Goal: Information Seeking & Learning: Learn about a topic

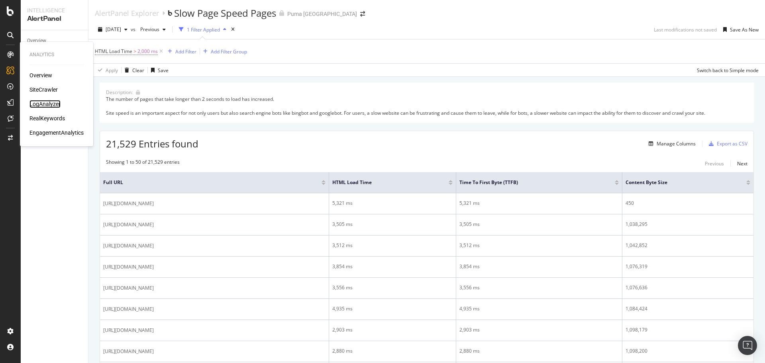
click at [48, 103] on div "LogAnalyzer" at bounding box center [44, 104] width 31 height 8
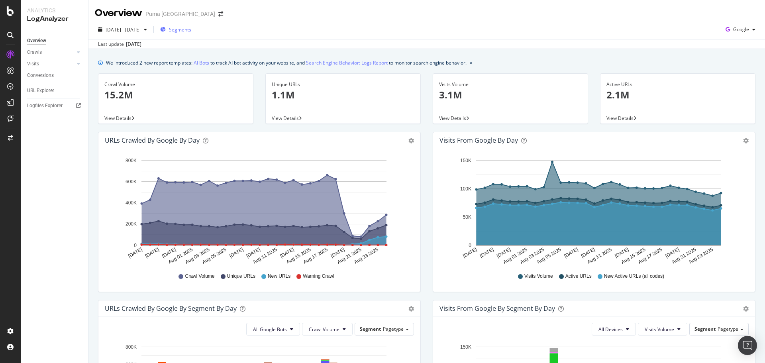
click at [191, 29] on span "Segments" at bounding box center [180, 29] width 22 height 7
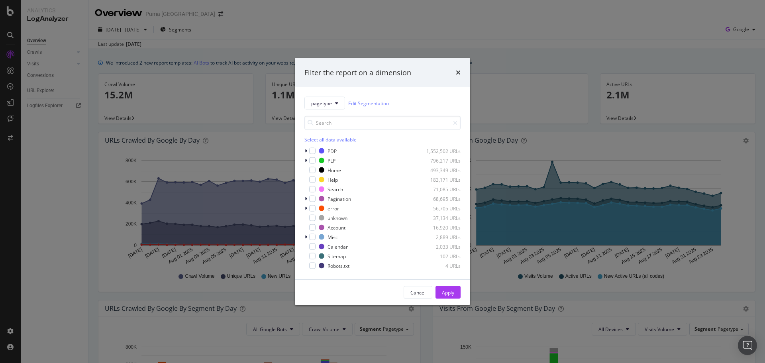
click at [525, 48] on div "Filter the report on a dimension pagetype Edit Segmentation Select all data ava…" at bounding box center [382, 181] width 765 height 363
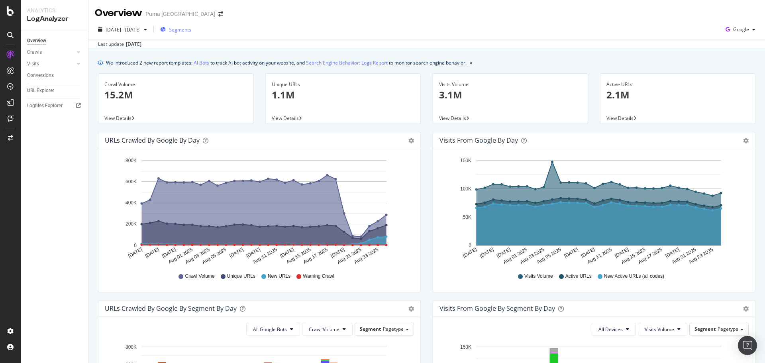
click at [188, 30] on div "Segments" at bounding box center [175, 29] width 31 height 7
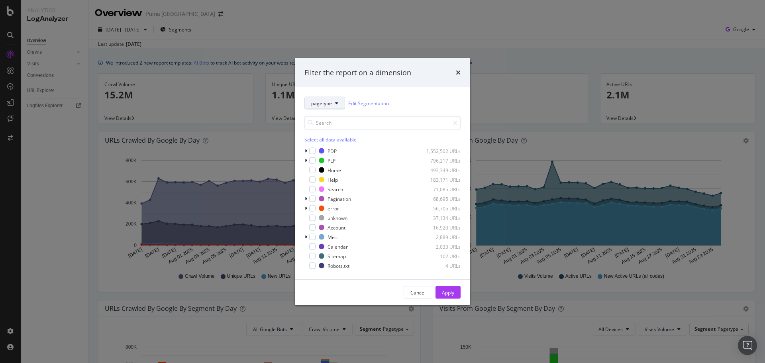
click at [338, 102] on button "pagetype" at bounding box center [324, 103] width 41 height 13
click at [339, 176] on span "SpeedWorkers" at bounding box center [328, 176] width 34 height 7
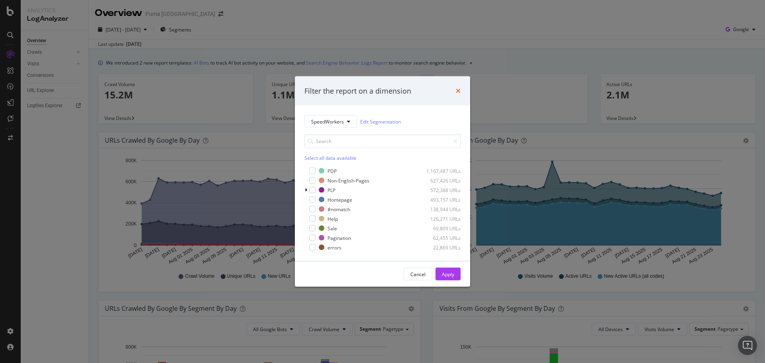
click at [457, 92] on icon "times" at bounding box center [458, 91] width 5 height 6
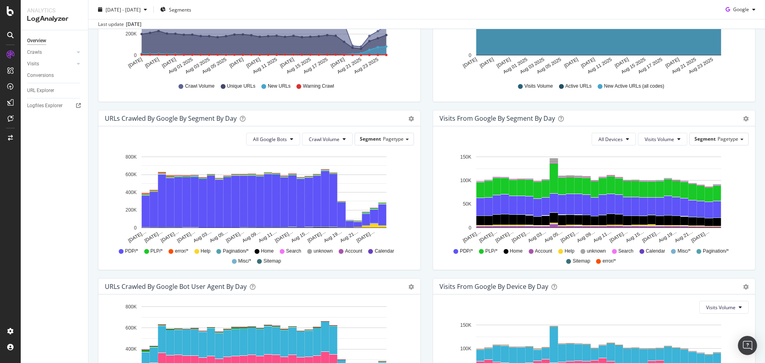
scroll to position [182, 0]
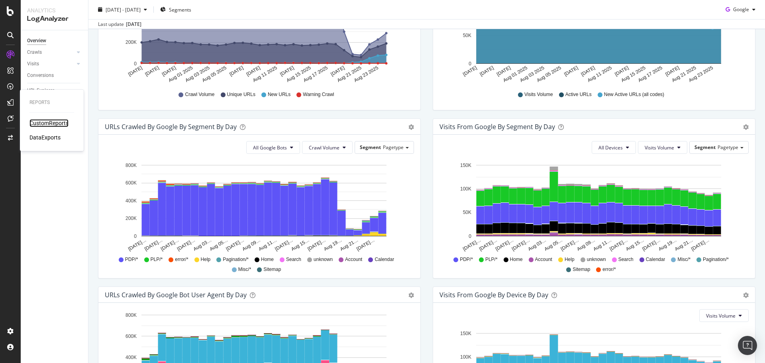
click at [61, 123] on div "CustomReports" at bounding box center [48, 123] width 39 height 8
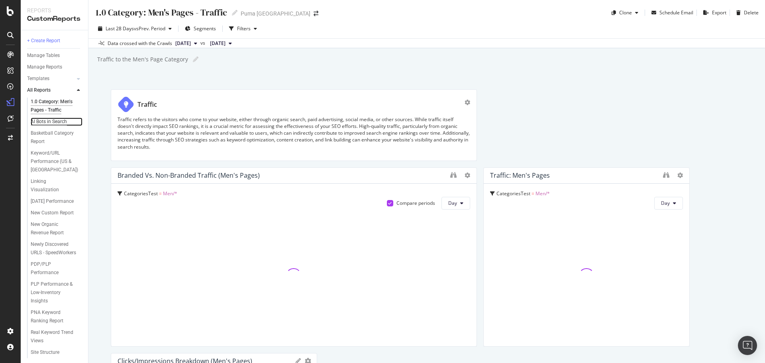
click at [45, 126] on div "AI Bots in Search" at bounding box center [49, 122] width 36 height 8
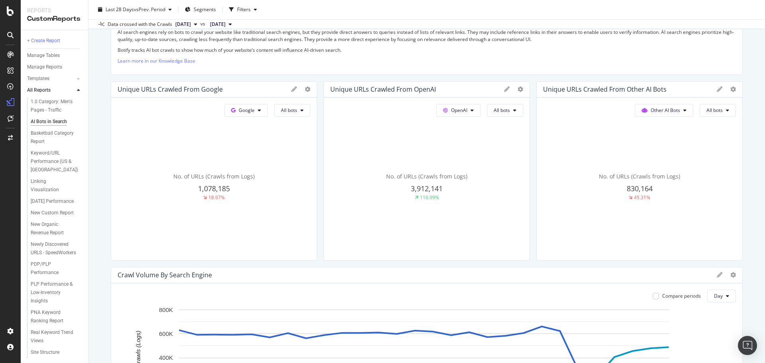
scroll to position [40, 0]
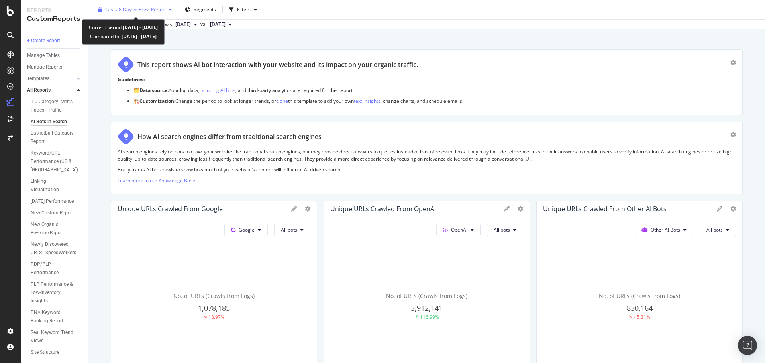
click at [141, 8] on span "vs Prev. Period" at bounding box center [149, 9] width 31 height 7
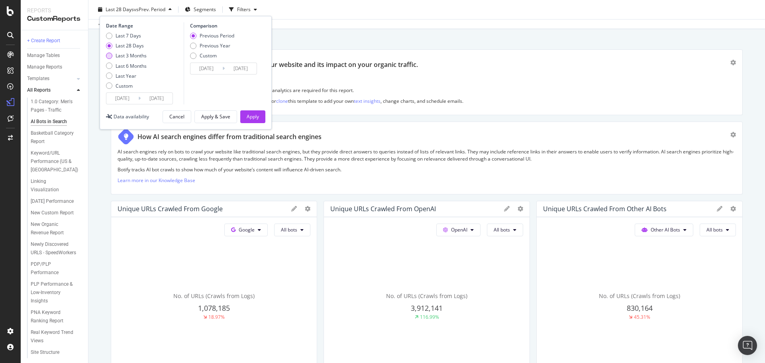
click at [119, 57] on div "Last 3 Months" at bounding box center [131, 55] width 31 height 7
type input "[DATE]"
click at [218, 46] on div "Previous Year" at bounding box center [215, 45] width 31 height 7
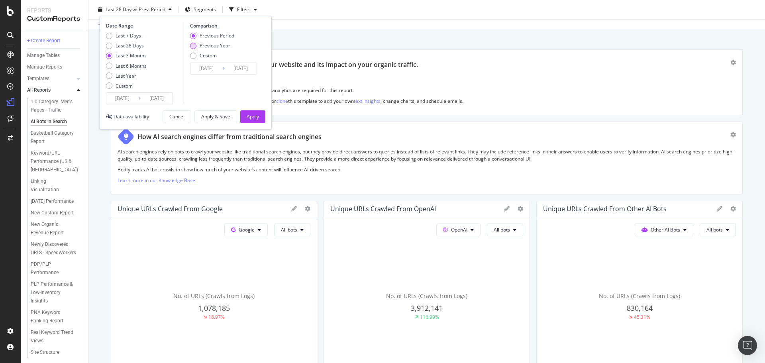
type input "[DATE]"
click at [259, 116] on button "Apply" at bounding box center [252, 116] width 25 height 13
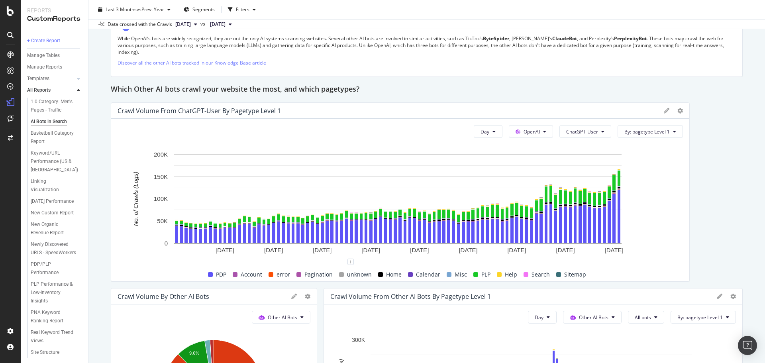
scroll to position [1116, 0]
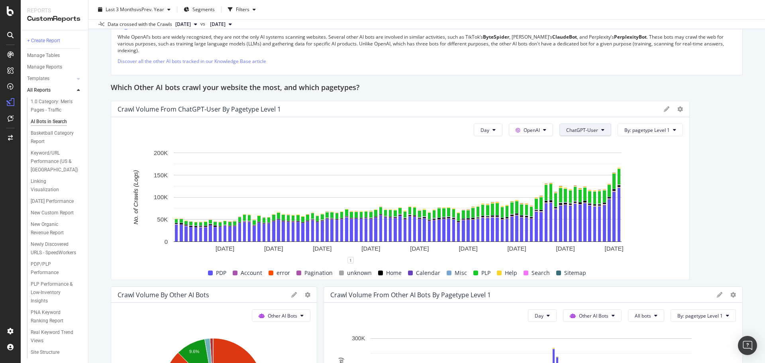
click at [582, 130] on span "ChatGPT-User" at bounding box center [582, 130] width 32 height 7
click at [545, 131] on button "OpenAI" at bounding box center [531, 130] width 44 height 13
click at [537, 147] on span "Google" at bounding box center [538, 145] width 29 height 7
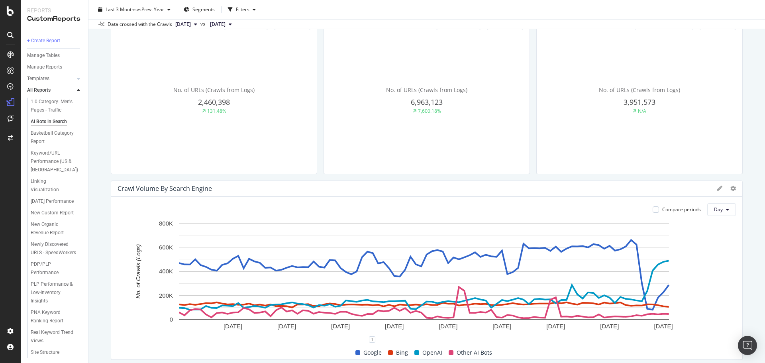
scroll to position [118, 0]
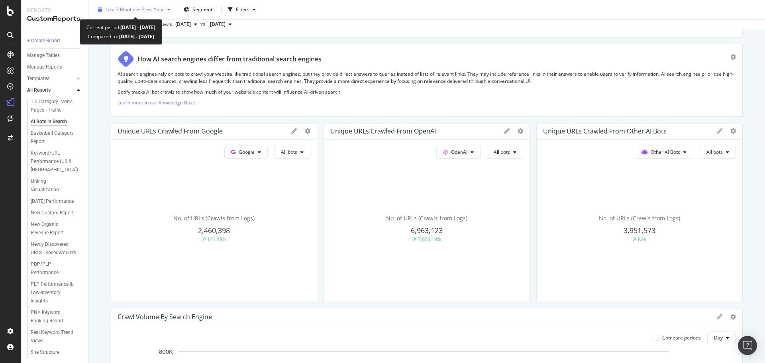
click at [145, 7] on span "vs Prev. Year" at bounding box center [150, 9] width 27 height 7
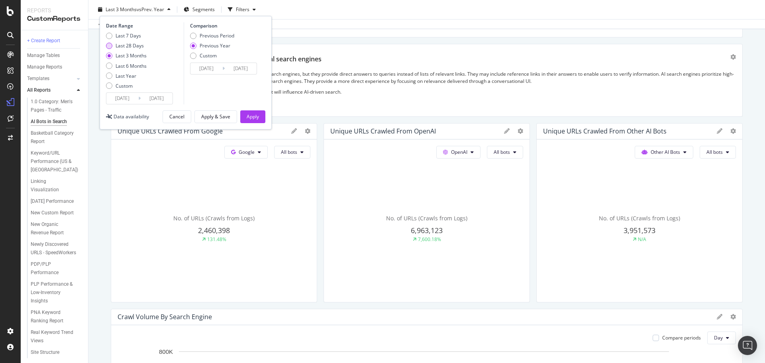
click at [123, 46] on div "Last 28 Days" at bounding box center [130, 45] width 28 height 7
type input "[DATE]"
click at [224, 33] on div "Previous Period" at bounding box center [217, 35] width 35 height 7
type input "[DATE]"
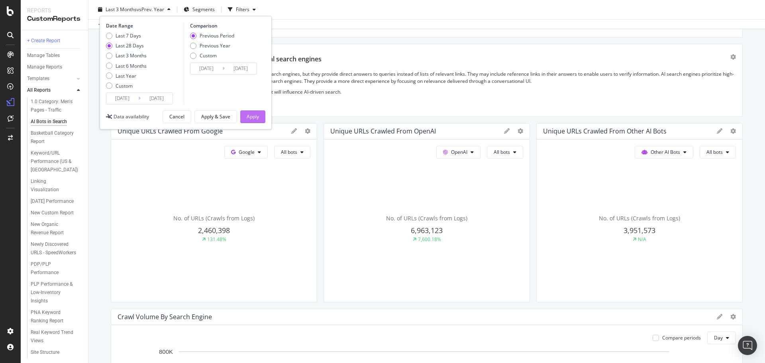
click at [262, 119] on button "Apply" at bounding box center [252, 116] width 25 height 13
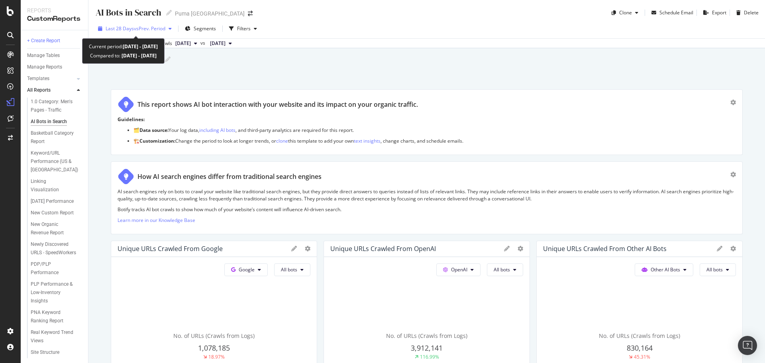
click at [140, 26] on span "vs Prev. Period" at bounding box center [149, 28] width 31 height 7
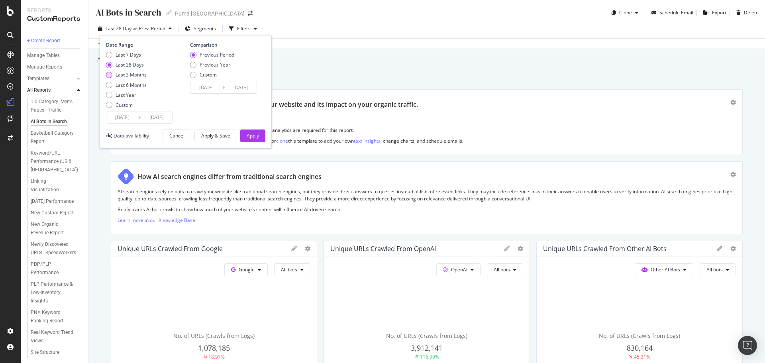
click at [133, 74] on div "Last 3 Months" at bounding box center [131, 74] width 31 height 7
type input "[DATE]"
click at [250, 135] on div "Apply" at bounding box center [253, 135] width 12 height 7
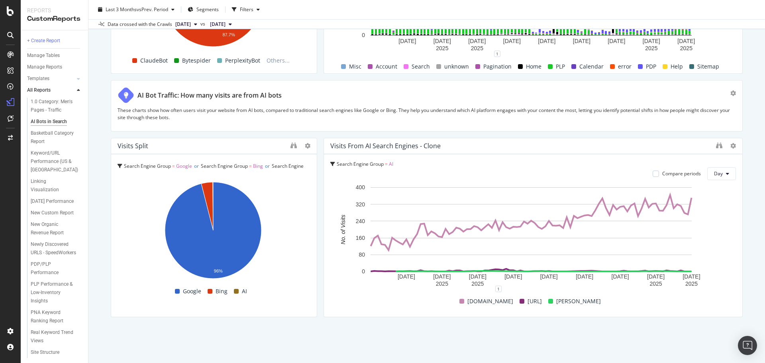
scroll to position [1512, 0]
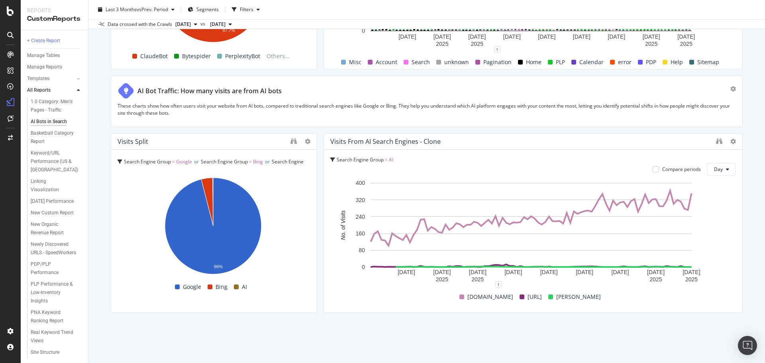
click at [5, 183] on div at bounding box center [10, 186] width 19 height 277
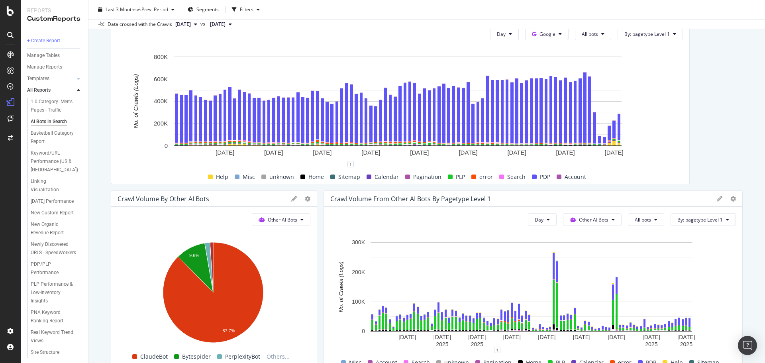
scroll to position [1193, 0]
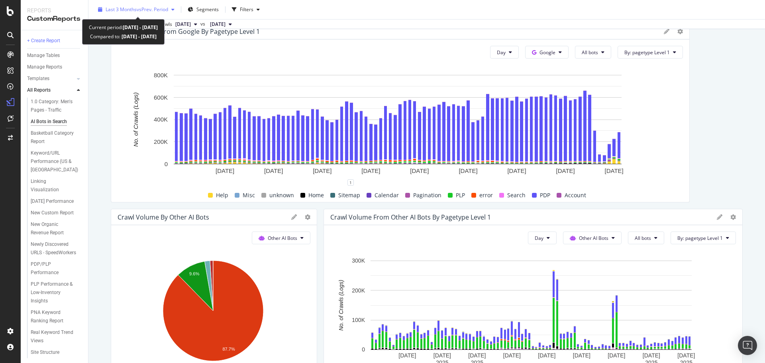
click at [143, 6] on span "vs Prev. Period" at bounding box center [152, 9] width 31 height 7
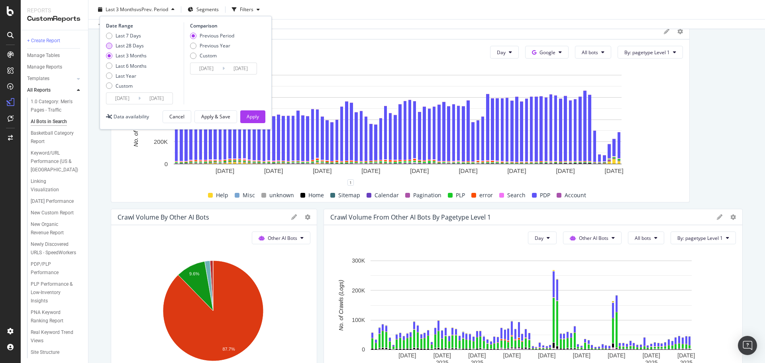
click at [116, 48] on div "Last 28 Days" at bounding box center [130, 45] width 28 height 7
type input "[DATE]"
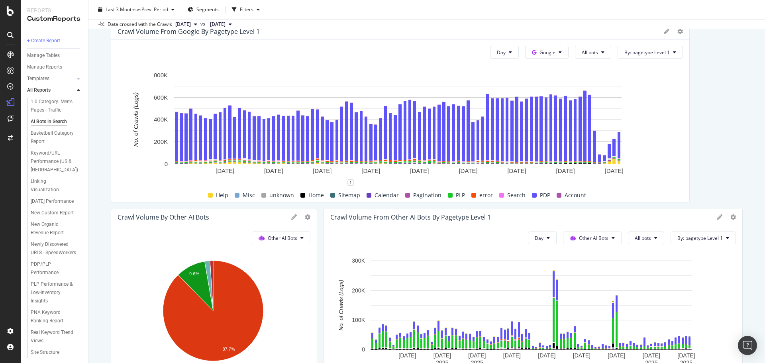
click at [369, 16] on div "Last 3 Months vs Prev. Period Segments Filters" at bounding box center [426, 11] width 677 height 16
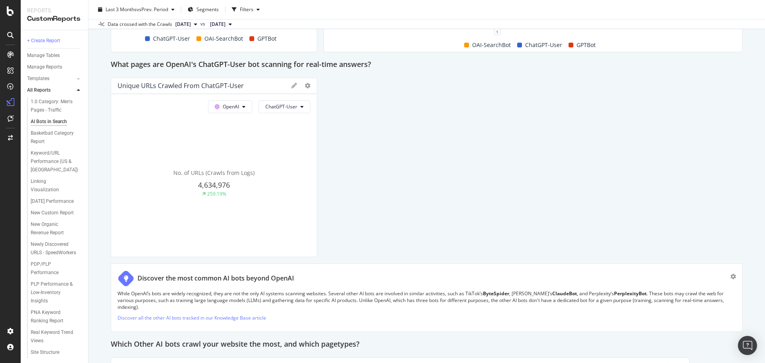
scroll to position [875, 0]
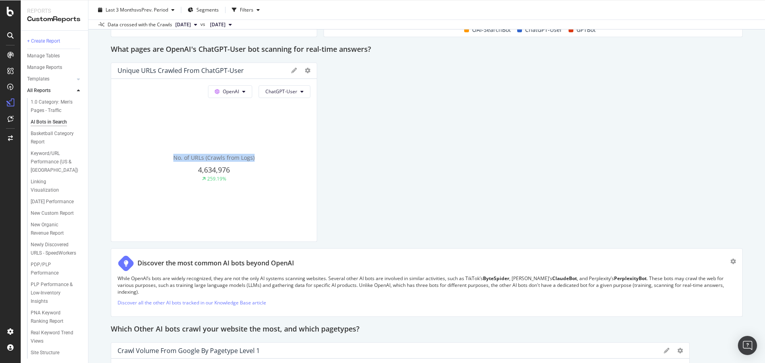
click at [443, 85] on div "This report shows AI bot interaction with your website and its impact on your o…" at bounding box center [427, 83] width 632 height 1736
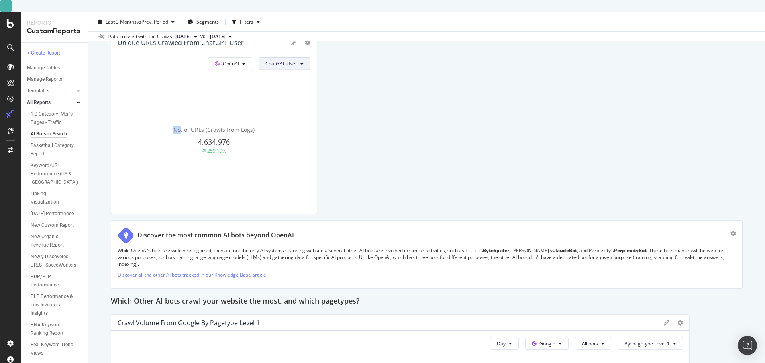
click at [369, 71] on div "This report shows AI bot interaction with your website and its impact on your o…" at bounding box center [427, 55] width 632 height 1736
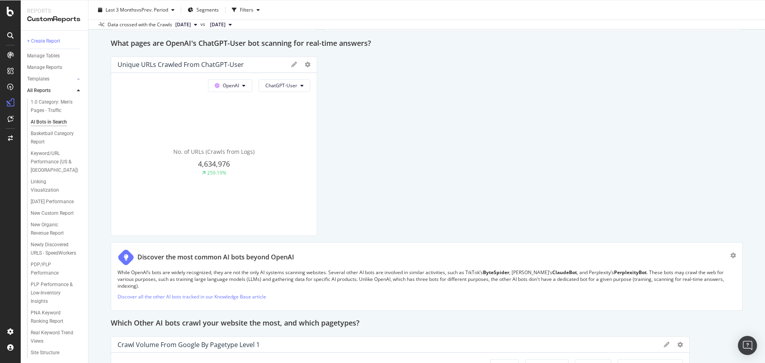
scroll to position [835, 0]
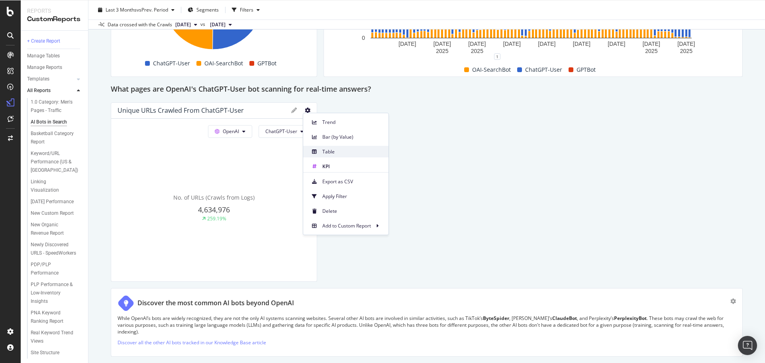
click at [356, 152] on span "Table" at bounding box center [352, 151] width 60 height 7
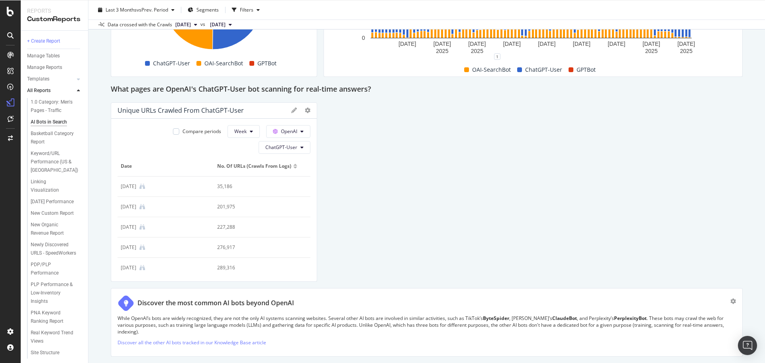
scroll to position [0, 0]
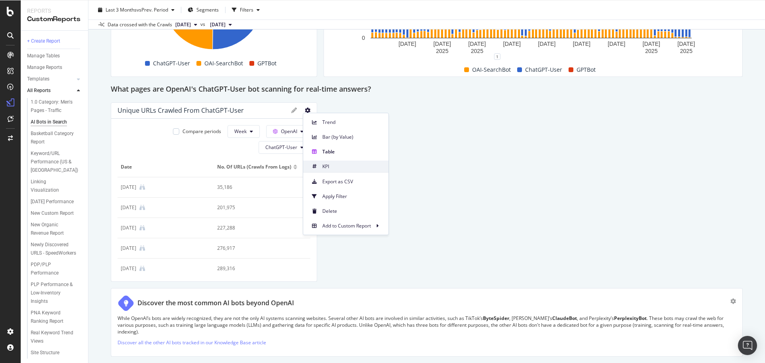
click at [342, 170] on span "KPI" at bounding box center [352, 166] width 60 height 7
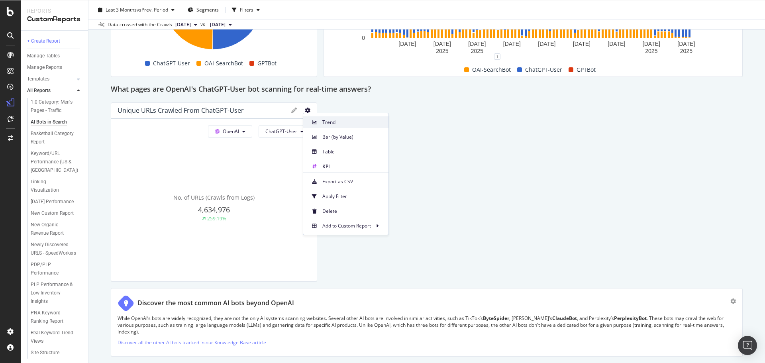
click at [344, 125] on span "Trend" at bounding box center [352, 122] width 60 height 7
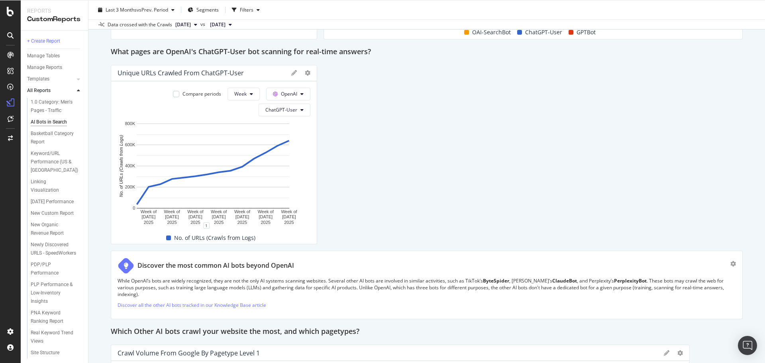
scroll to position [877, 0]
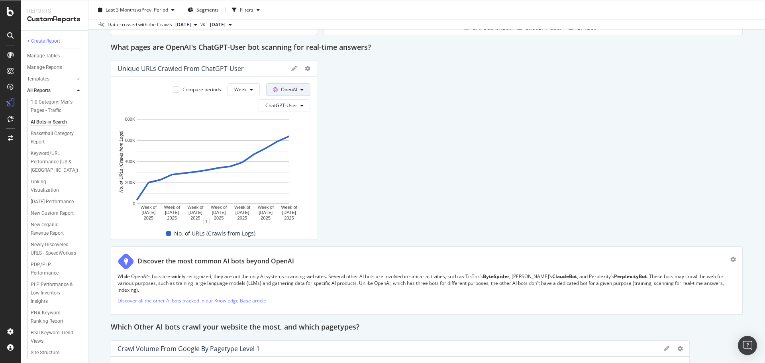
click at [288, 88] on span "OpenAI" at bounding box center [289, 89] width 16 height 7
click at [299, 100] on div "Google" at bounding box center [292, 105] width 55 height 12
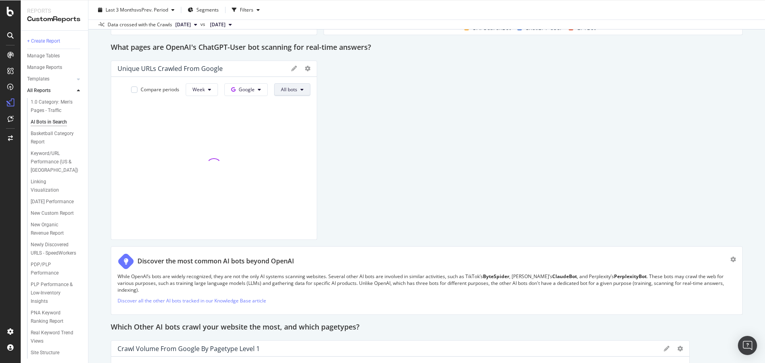
click at [297, 91] on button "All bots" at bounding box center [292, 89] width 36 height 13
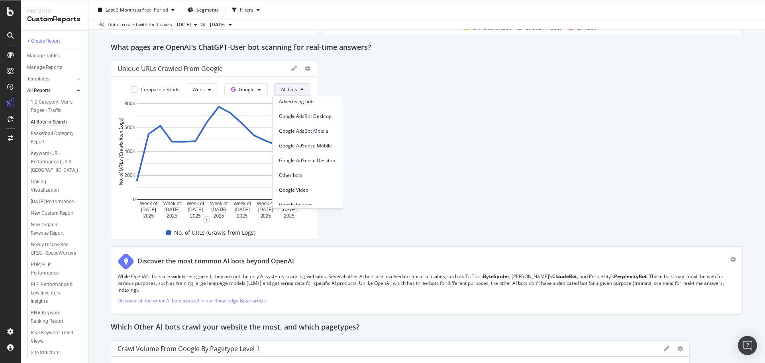
scroll to position [0, 0]
click at [304, 134] on span "Search bots" at bounding box center [307, 134] width 57 height 7
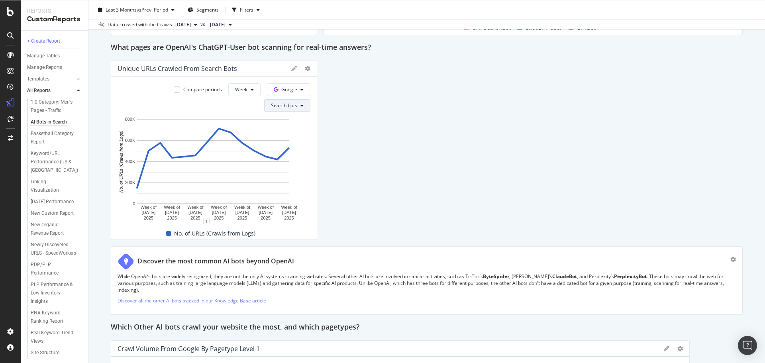
click at [284, 104] on span "Search bots" at bounding box center [284, 105] width 26 height 7
click at [484, 126] on div "This report shows AI bot interaction with your website and its impact on your o…" at bounding box center [427, 81] width 632 height 1736
drag, startPoint x: 484, startPoint y: 126, endPoint x: 477, endPoint y: 126, distance: 7.2
click at [479, 125] on div "This report shows AI bot interaction with your website and its impact on your o…" at bounding box center [427, 81] width 632 height 1736
click at [285, 106] on span "Search bots" at bounding box center [284, 105] width 26 height 7
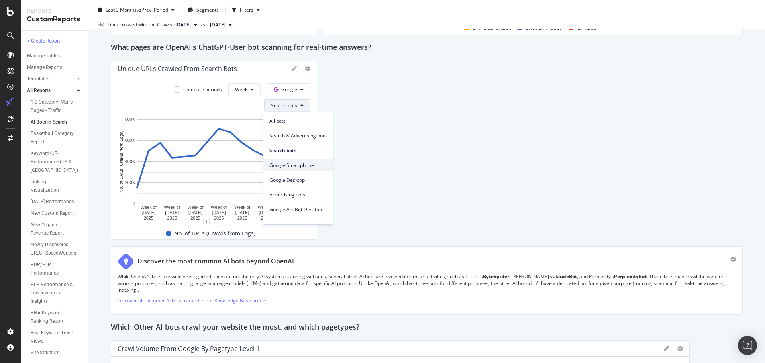
click at [289, 167] on span "Google Smartphone" at bounding box center [297, 165] width 57 height 7
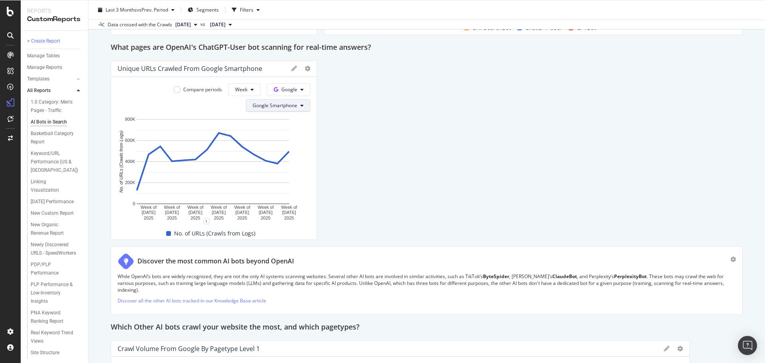
click at [264, 107] on span "Google Smartphone" at bounding box center [275, 105] width 45 height 7
click at [276, 120] on span "All bots" at bounding box center [279, 121] width 57 height 7
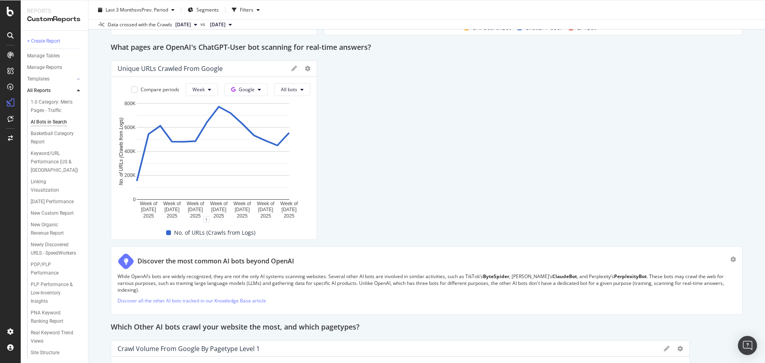
click at [435, 153] on div "This report shows AI bot interaction with your website and its impact on your o…" at bounding box center [427, 81] width 632 height 1736
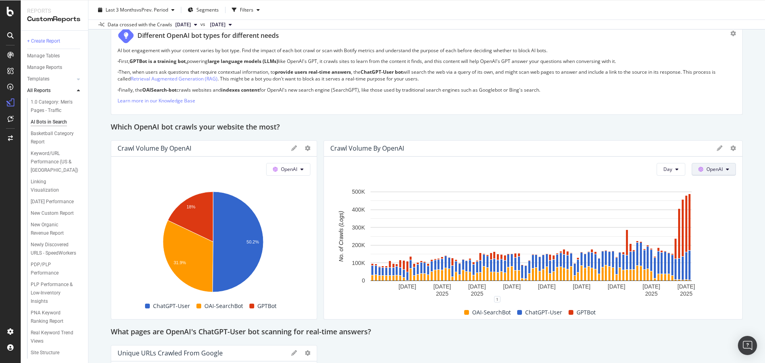
scroll to position [598, 0]
